Goal: Task Accomplishment & Management: Manage account settings

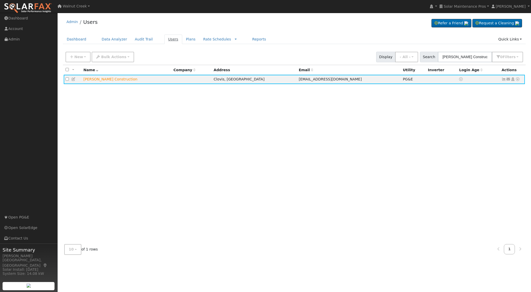
click at [169, 42] on link "Users" at bounding box center [173, 39] width 18 height 9
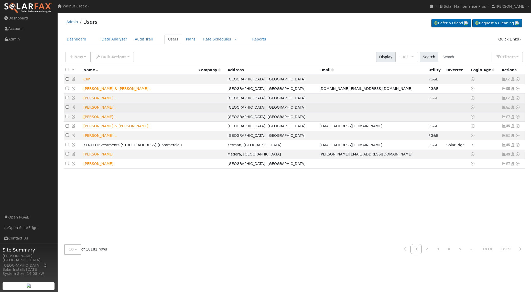
click at [518, 108] on icon at bounding box center [518, 108] width 5 height 4
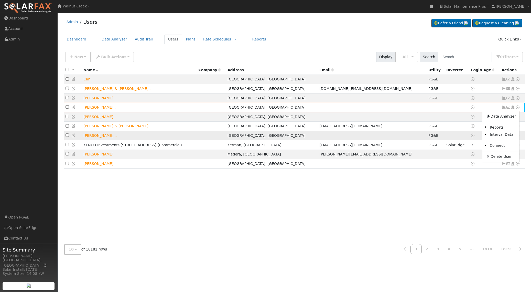
click at [0, 0] on link "Import From CSV" at bounding box center [0, 0] width 0 height 0
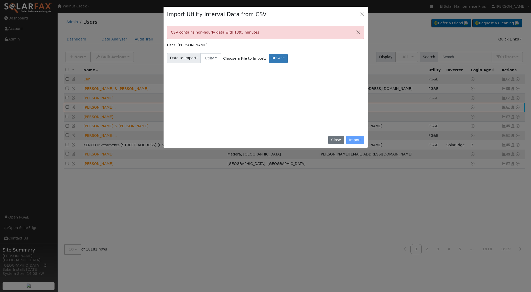
click at [232, 32] on div "CSV contains non-hourly data with 1395 minutes" at bounding box center [265, 32] width 197 height 13
drag, startPoint x: 232, startPoint y: 32, endPoint x: 242, endPoint y: 31, distance: 10.5
click at [242, 31] on div "CSV contains non-hourly data with 1395 minutes" at bounding box center [265, 32] width 197 height 13
copy div "1395 minutes"
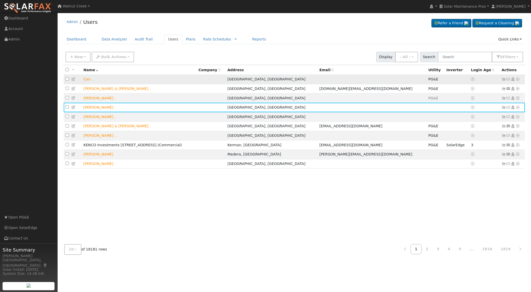
click at [73, 80] on icon at bounding box center [73, 79] width 5 height 4
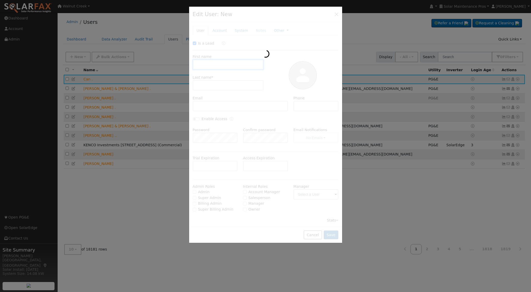
checkbox input "true"
type input "Can"
type input "."
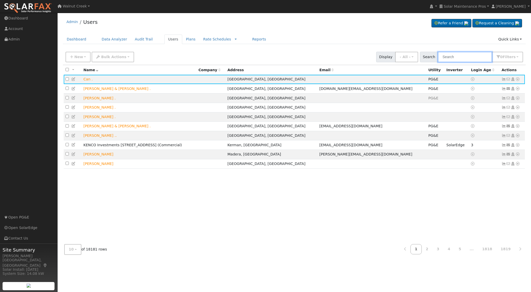
click at [461, 59] on input "text" at bounding box center [465, 57] width 54 height 11
paste input "Jose Cisneros"
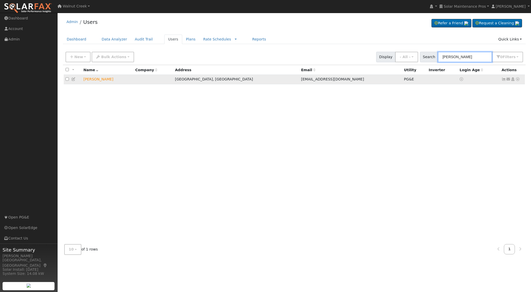
type input "Jose Cisneros"
click at [75, 79] on icon at bounding box center [73, 79] width 5 height 4
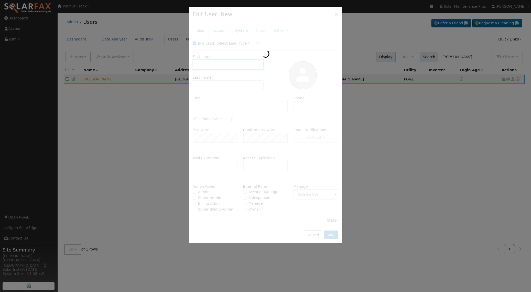
type input "Jose"
type input "Cisneros"
type input "ecisneros1977@gmail.com"
type input "Pacific Gas & Electric"
type input "PG&E"
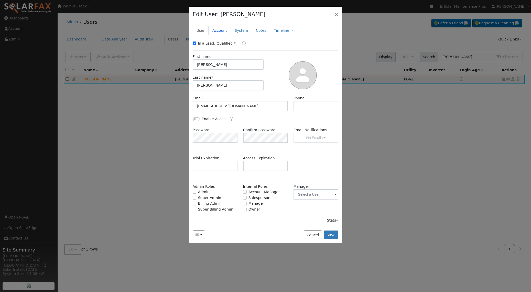
click at [216, 33] on link "Account" at bounding box center [220, 30] width 22 height 9
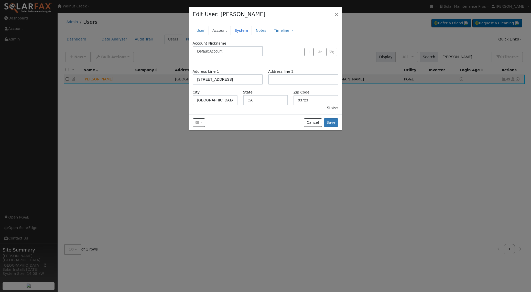
click at [244, 30] on link "System" at bounding box center [241, 30] width 21 height 9
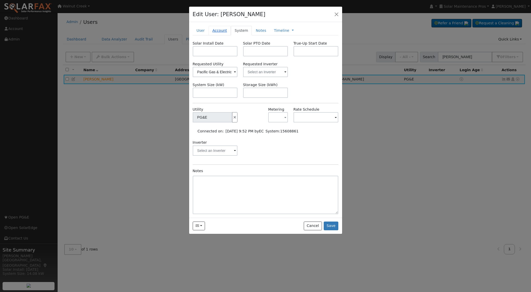
click at [217, 33] on link "Account" at bounding box center [220, 30] width 22 height 9
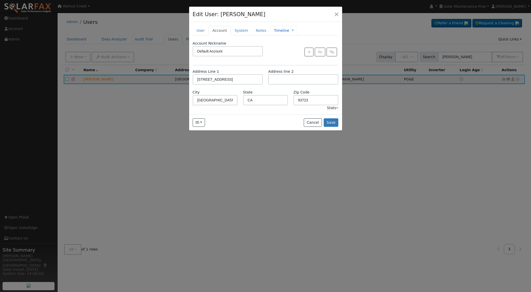
click at [284, 30] on link "Timeline" at bounding box center [281, 30] width 15 height 5
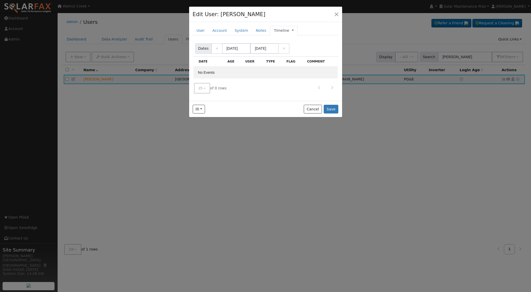
click at [292, 30] on link at bounding box center [293, 30] width 2 height 5
click at [292, 37] on link "Management" at bounding box center [310, 39] width 36 height 7
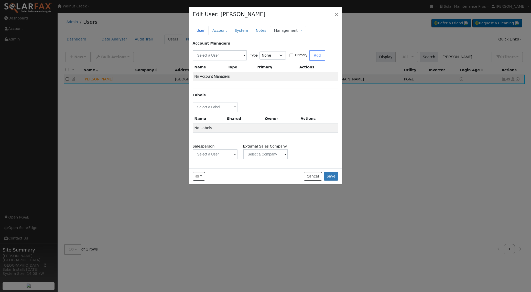
click at [201, 30] on link "User" at bounding box center [201, 30] width 16 height 9
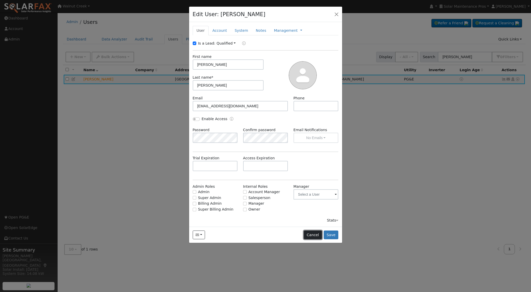
click at [312, 236] on button "Cancel" at bounding box center [313, 235] width 18 height 9
